Goal: Navigation & Orientation: Find specific page/section

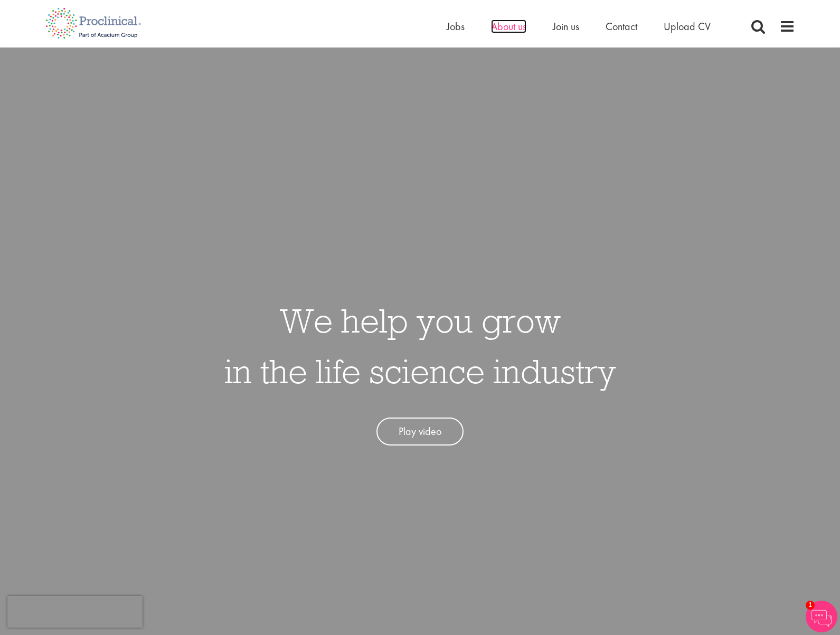
click at [513, 29] on span "About us" at bounding box center [508, 27] width 35 height 14
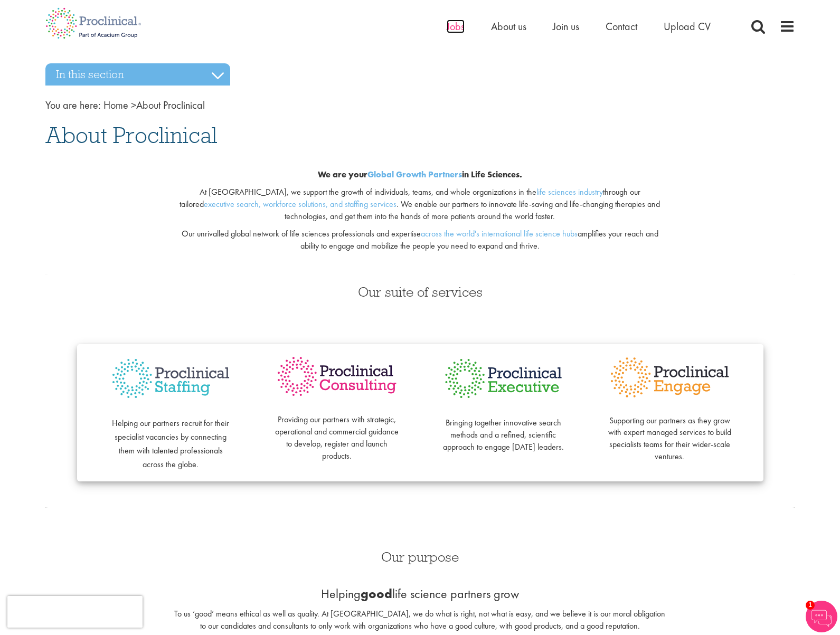
click at [452, 29] on span "Jobs" at bounding box center [456, 27] width 18 height 14
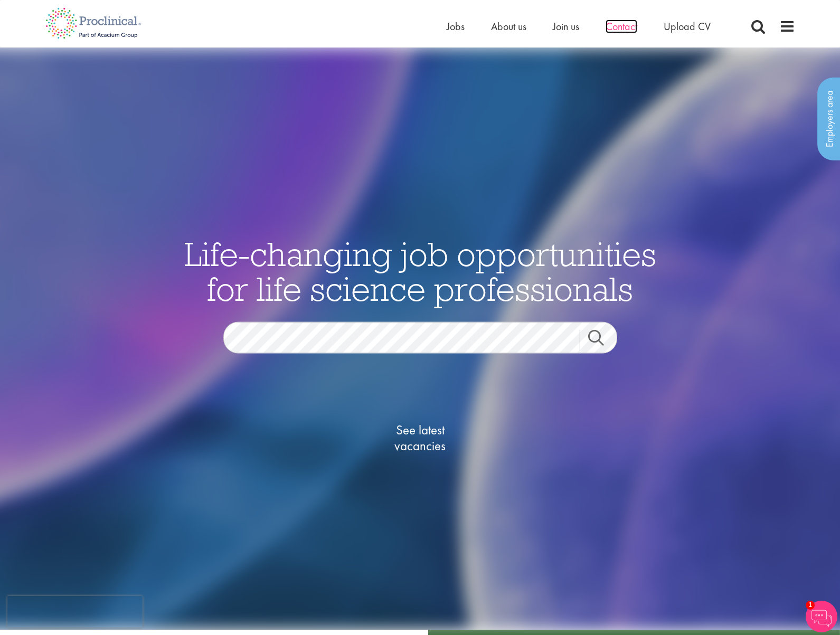
click at [620, 28] on span "Contact" at bounding box center [621, 27] width 32 height 14
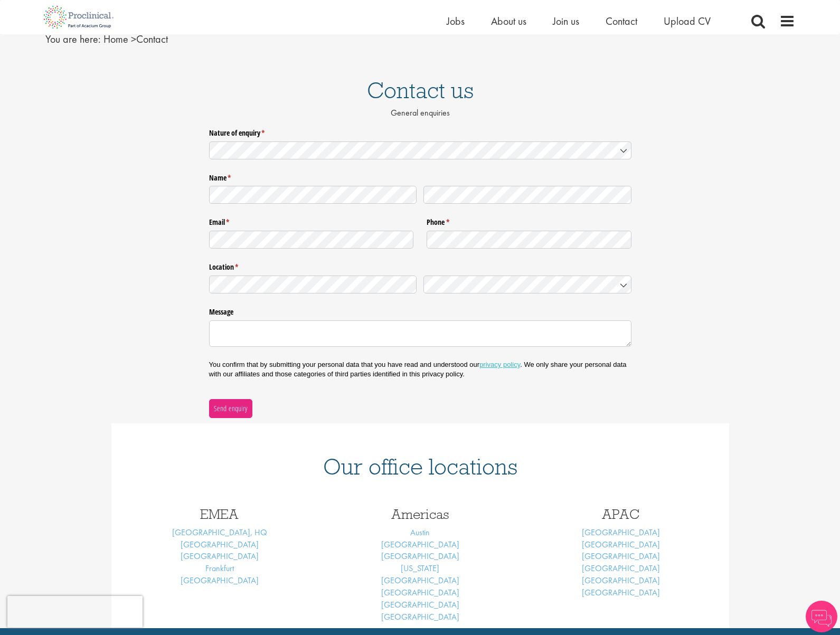
scroll to position [109, 0]
